Goal: Task Accomplishment & Management: Use online tool/utility

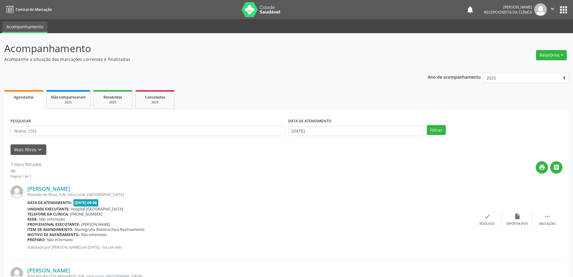
click at [56, 132] on input "text" at bounding box center [148, 131] width 275 height 10
click at [53, 129] on input "text" at bounding box center [148, 131] width 275 height 10
type input "nilcea"
drag, startPoint x: 329, startPoint y: 130, endPoint x: 240, endPoint y: 128, distance: 88.5
click at [238, 128] on div "PESQUISAR nilcea DATA DE ATENDIMENTO [DATE] Filtrar" at bounding box center [286, 127] width 555 height 23
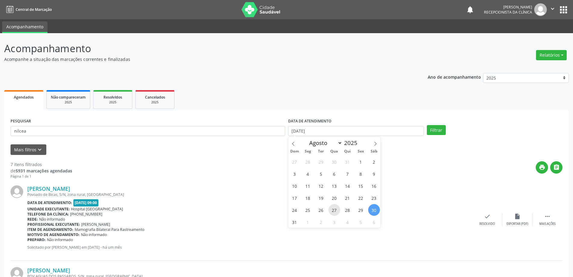
click at [333, 211] on span "27" at bounding box center [335, 210] width 12 height 12
type input "[DATE]"
click at [337, 198] on span "20" at bounding box center [335, 198] width 12 height 12
click at [441, 129] on button "Filtrar" at bounding box center [436, 130] width 19 height 10
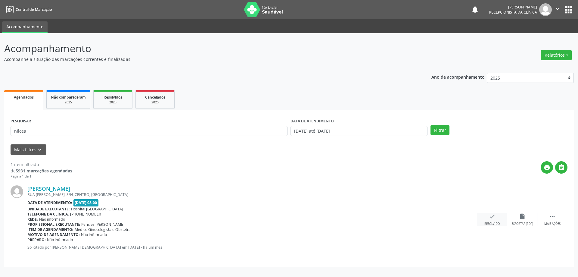
click at [493, 215] on icon "check" at bounding box center [492, 216] width 7 height 7
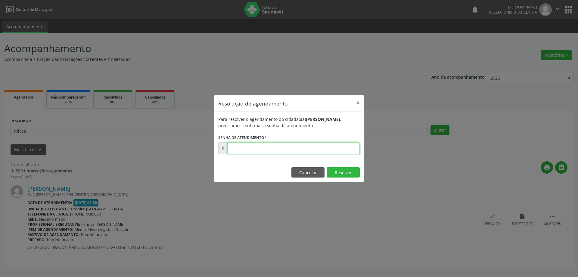
click at [258, 148] on input "text" at bounding box center [293, 148] width 132 height 12
type input "00169068"
click at [344, 172] on button "Resolver" at bounding box center [343, 172] width 33 height 10
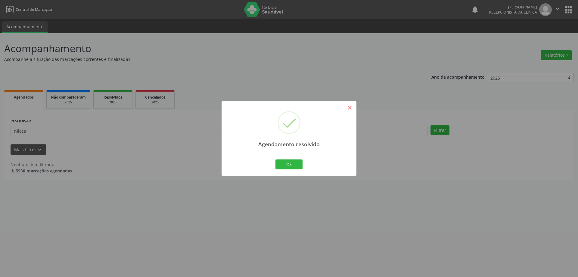
drag, startPoint x: 346, startPoint y: 102, endPoint x: 348, endPoint y: 105, distance: 4.1
click at [348, 105] on div "Agendamento resolvido ×" at bounding box center [289, 127] width 135 height 52
click at [349, 106] on button "×" at bounding box center [350, 107] width 10 height 10
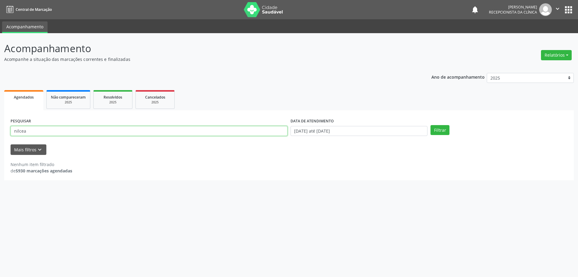
drag, startPoint x: 40, startPoint y: 136, endPoint x: 0, endPoint y: 132, distance: 40.5
click at [0, 132] on div "Acompanhamento Acompanhe a situação das marcações correntes e finalizadas Relat…" at bounding box center [289, 155] width 578 height 244
type input "[PERSON_NAME]"
click at [441, 130] on button "Filtrar" at bounding box center [439, 130] width 19 height 10
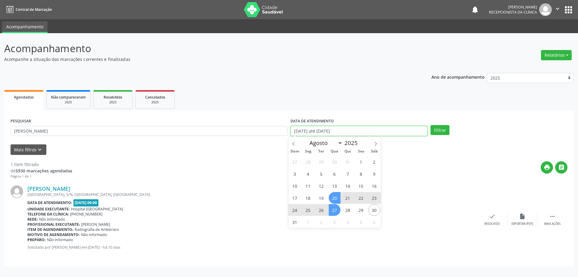
click at [301, 131] on input "[DATE] até [DATE]" at bounding box center [358, 131] width 137 height 10
click at [375, 210] on span "30" at bounding box center [374, 210] width 12 height 12
type input "[DATE]"
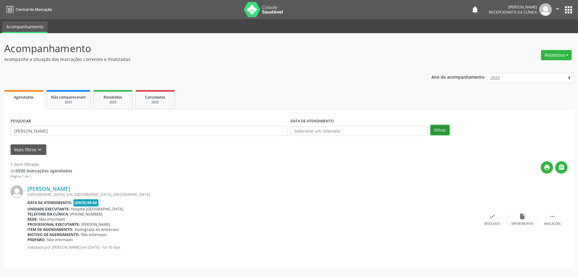
click at [440, 131] on button "Filtrar" at bounding box center [439, 130] width 19 height 10
click at [35, 134] on input "[PERSON_NAME]" at bounding box center [148, 131] width 275 height 10
click at [427, 125] on button "Filtrar" at bounding box center [436, 130] width 19 height 10
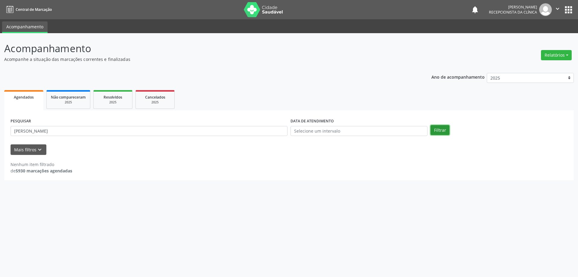
click at [445, 126] on button "Filtrar" at bounding box center [439, 130] width 19 height 10
click at [27, 130] on input "[PERSON_NAME]" at bounding box center [149, 131] width 277 height 10
click at [26, 130] on input "[PERSON_NAME]" at bounding box center [149, 131] width 277 height 10
type input "[PERSON_NAME]"
drag, startPoint x: 437, startPoint y: 126, endPoint x: 441, endPoint y: 126, distance: 3.6
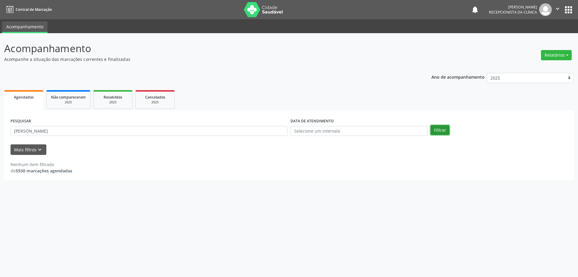
click at [439, 126] on button "Filtrar" at bounding box center [439, 130] width 19 height 10
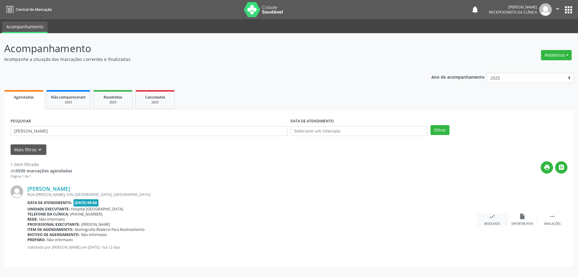
click at [485, 216] on div "check Resolvido" at bounding box center [492, 219] width 30 height 13
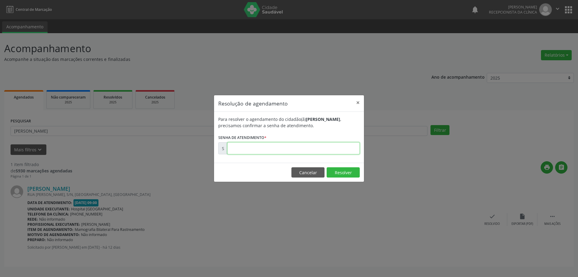
click at [241, 146] on input "text" at bounding box center [293, 148] width 132 height 12
type input "00172420"
click at [342, 172] on button "Resolver" at bounding box center [343, 172] width 33 height 10
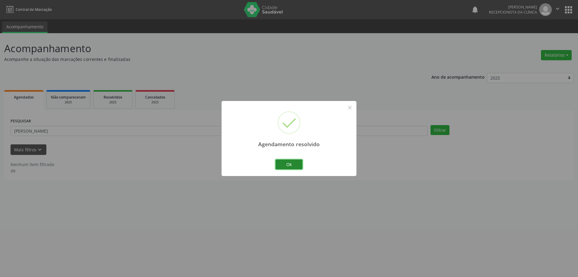
click at [290, 165] on button "Ok" at bounding box center [288, 164] width 27 height 10
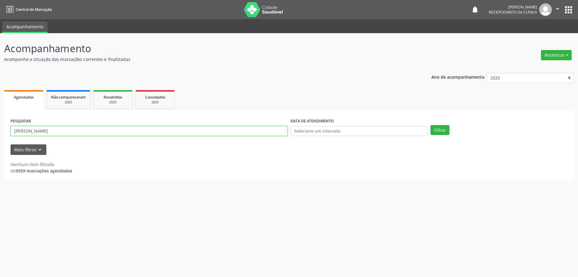
drag, startPoint x: 64, startPoint y: 133, endPoint x: 0, endPoint y: 129, distance: 63.9
click at [0, 129] on div "Acompanhamento Acompanhe a situação das marcações correntes e finalizadas Relat…" at bounding box center [289, 155] width 578 height 244
type input "[PERSON_NAME]"
click at [366, 133] on input "text" at bounding box center [358, 131] width 137 height 10
drag, startPoint x: 333, startPoint y: 188, endPoint x: 339, endPoint y: 188, distance: 5.2
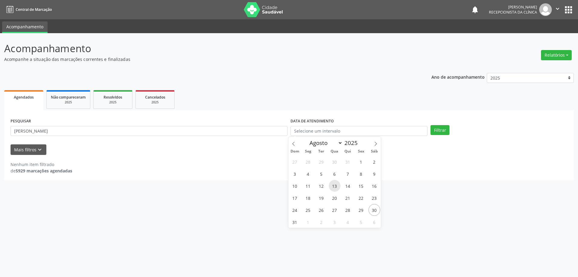
click at [339, 188] on span "13" at bounding box center [335, 186] width 12 height 12
type input "[DATE]"
click at [439, 127] on button "Filtrar" at bounding box center [439, 130] width 19 height 10
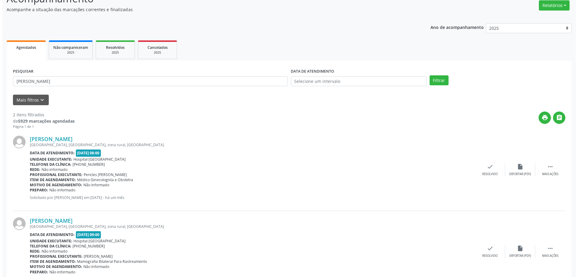
scroll to position [76, 0]
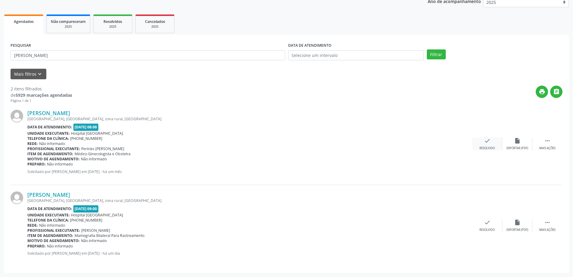
click at [492, 145] on div "check Resolvido" at bounding box center [488, 143] width 30 height 13
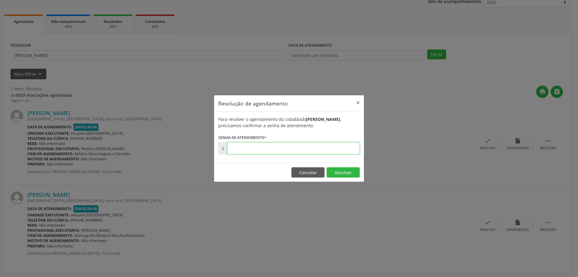
click at [244, 148] on input "text" at bounding box center [293, 148] width 132 height 12
type input "00168256"
click at [354, 174] on button "Resolver" at bounding box center [343, 172] width 33 height 10
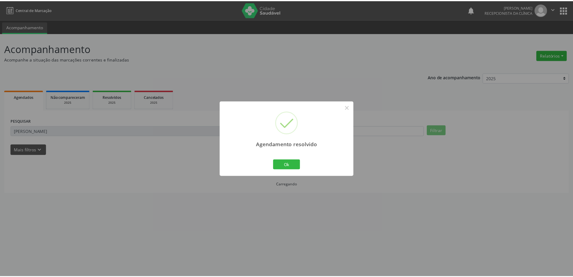
scroll to position [0, 0]
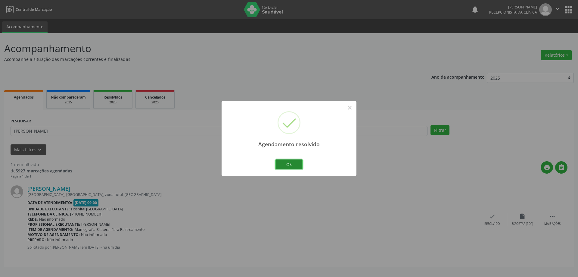
click at [291, 167] on button "Ok" at bounding box center [288, 164] width 27 height 10
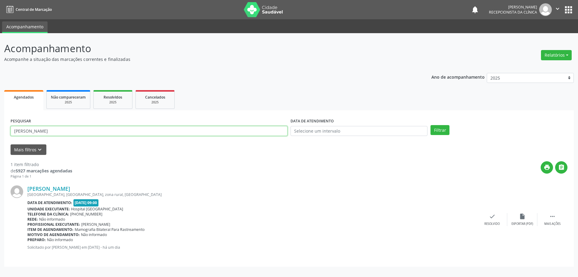
drag, startPoint x: 52, startPoint y: 132, endPoint x: 0, endPoint y: 131, distance: 51.8
click at [0, 132] on div "Acompanhamento Acompanhe a situação das marcações correntes e finalizadas Relat…" at bounding box center [289, 155] width 578 height 244
type input "[PERSON_NAME][DATE]"
click at [430, 125] on button "Filtrar" at bounding box center [439, 130] width 19 height 10
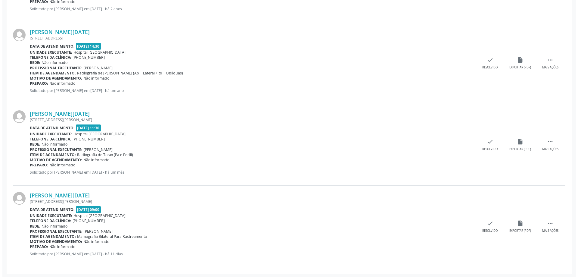
scroll to position [647, 0]
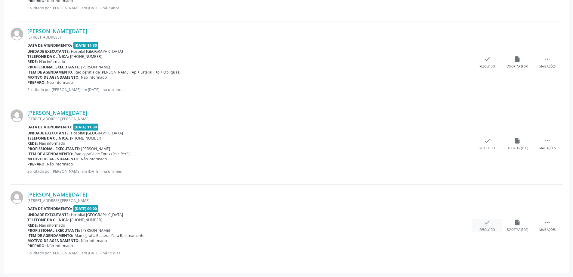
click at [486, 225] on icon "check" at bounding box center [487, 222] width 7 height 7
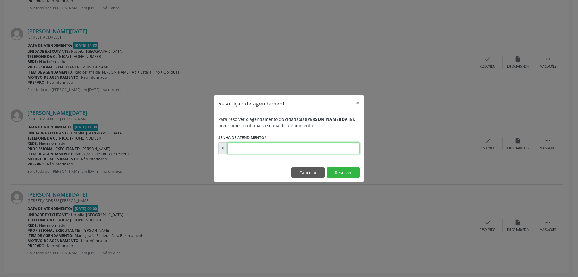
click at [249, 148] on input "text" at bounding box center [293, 148] width 132 height 12
type input "00172519"
click at [343, 168] on button "Resolver" at bounding box center [343, 172] width 33 height 10
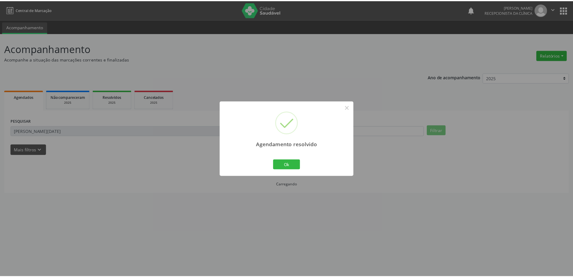
scroll to position [0, 0]
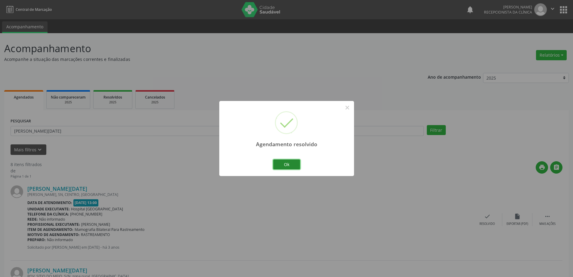
click at [290, 161] on button "Ok" at bounding box center [286, 164] width 27 height 10
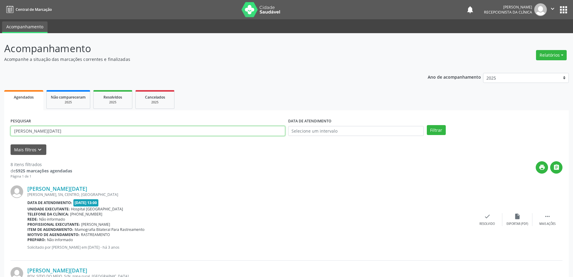
drag, startPoint x: 57, startPoint y: 129, endPoint x: 0, endPoint y: 136, distance: 57.4
type input "[PERSON_NAME]"
click at [437, 129] on button "Filtrar" at bounding box center [436, 130] width 19 height 10
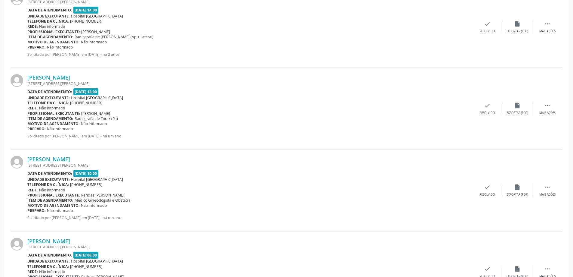
scroll to position [692, 0]
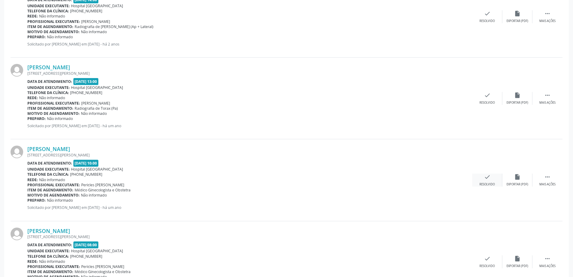
click at [487, 179] on icon "check" at bounding box center [487, 176] width 7 height 7
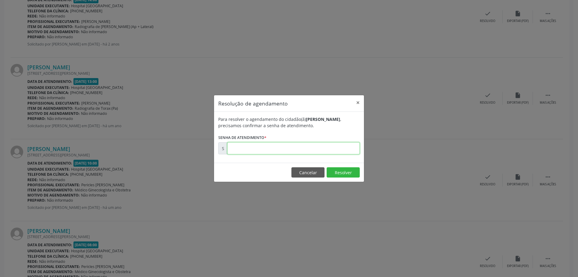
drag, startPoint x: 238, startPoint y: 147, endPoint x: 243, endPoint y: 146, distance: 4.3
click at [238, 147] on input "text" at bounding box center [293, 148] width 132 height 12
click at [358, 103] on button "×" at bounding box center [358, 102] width 12 height 15
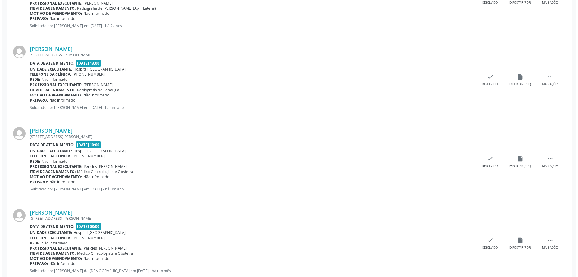
scroll to position [728, 0]
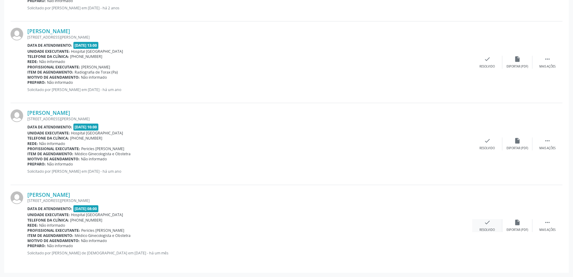
click at [484, 225] on icon "check" at bounding box center [487, 222] width 7 height 7
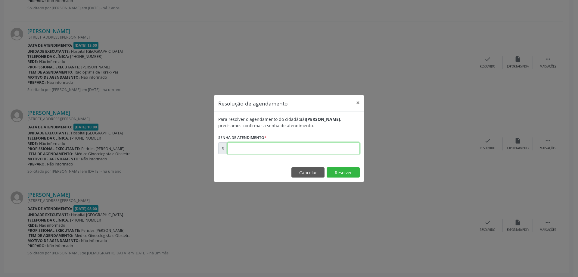
click at [249, 145] on input "text" at bounding box center [293, 148] width 132 height 12
type input "00169585"
drag, startPoint x: 342, startPoint y: 172, endPoint x: 349, endPoint y: 171, distance: 6.4
click at [343, 172] on button "Resolver" at bounding box center [343, 172] width 33 height 10
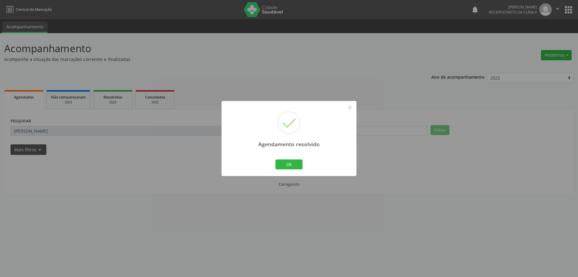
scroll to position [0, 0]
drag, startPoint x: 291, startPoint y: 164, endPoint x: 282, endPoint y: 172, distance: 12.0
click at [291, 164] on button "Ok" at bounding box center [288, 164] width 27 height 10
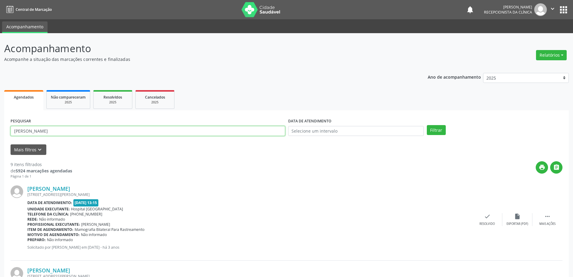
drag, startPoint x: 54, startPoint y: 130, endPoint x: 20, endPoint y: 130, distance: 34.0
click at [20, 130] on input "[PERSON_NAME]" at bounding box center [148, 131] width 275 height 10
type input "m"
type input "[PERSON_NAME]"
drag, startPoint x: 439, startPoint y: 129, endPoint x: 444, endPoint y: 129, distance: 4.9
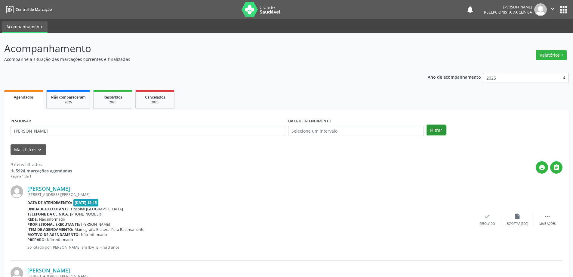
click at [441, 129] on button "Filtrar" at bounding box center [436, 130] width 19 height 10
click at [491, 215] on icon "check" at bounding box center [492, 216] width 7 height 7
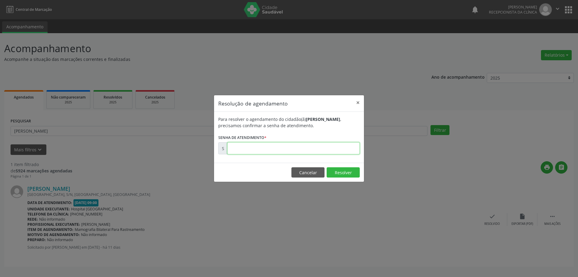
click at [242, 142] on input "text" at bounding box center [293, 148] width 132 height 12
type input "0"
click at [346, 173] on button "Resolver" at bounding box center [343, 172] width 33 height 10
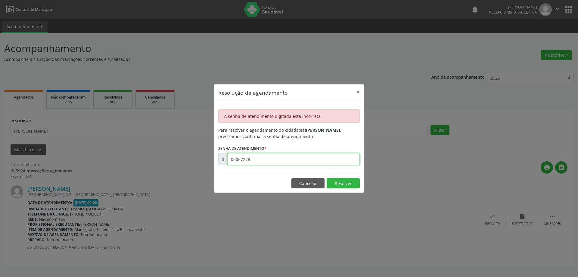
drag, startPoint x: 253, startPoint y: 160, endPoint x: 181, endPoint y: 173, distance: 73.0
click at [181, 173] on div "Resolução de agendamento × A senha de atendimento digitada está incorreta. Para…" at bounding box center [289, 138] width 578 height 277
click at [256, 232] on div "Resolução de agendamento × A senha de atendimento digitada está incorreta. Para…" at bounding box center [289, 138] width 578 height 277
click at [256, 161] on input "00000000" at bounding box center [293, 159] width 132 height 12
type input "00172526"
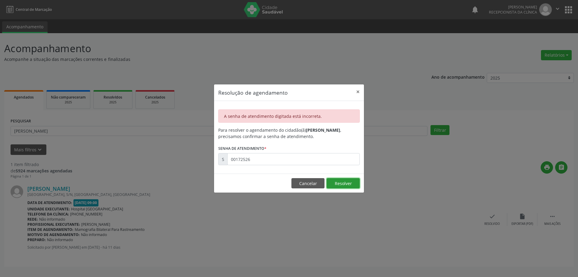
click at [347, 183] on button "Resolver" at bounding box center [343, 183] width 33 height 10
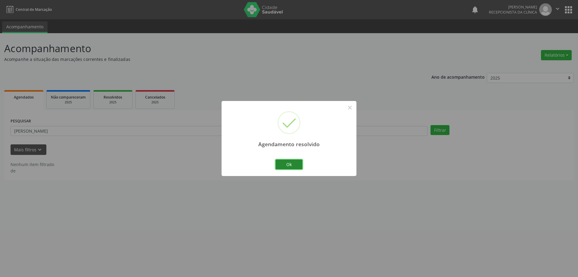
click at [291, 164] on button "Ok" at bounding box center [288, 164] width 27 height 10
